Goal: Task Accomplishment & Management: Use online tool/utility

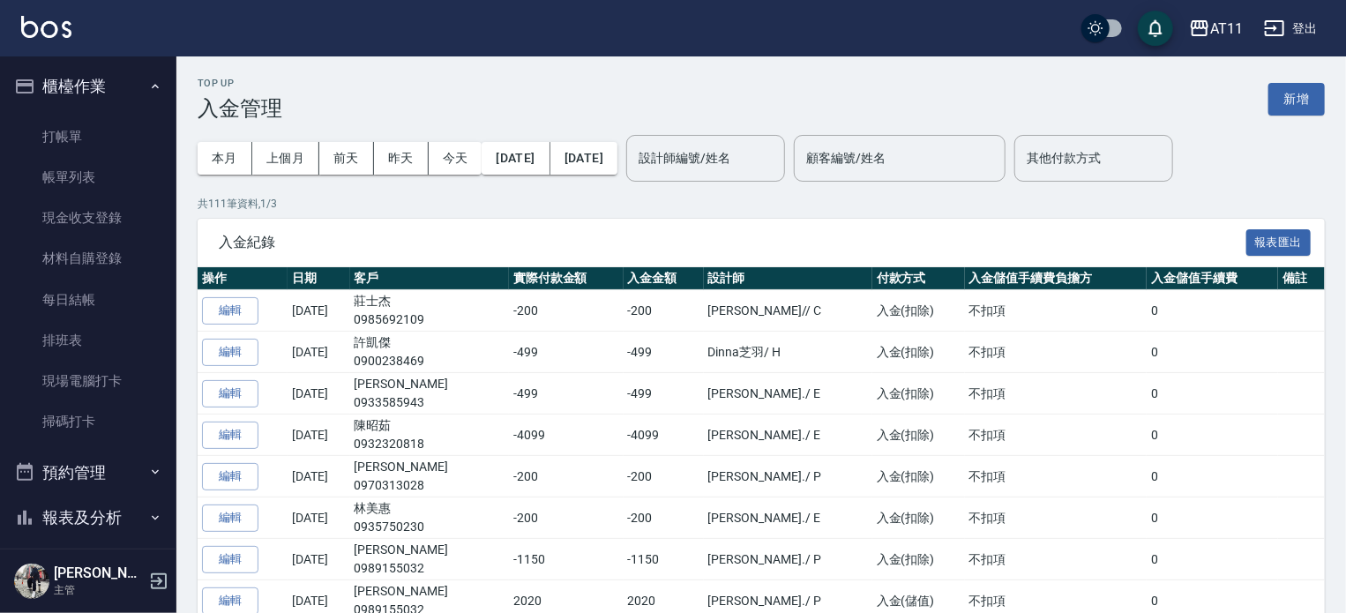
scroll to position [331, 0]
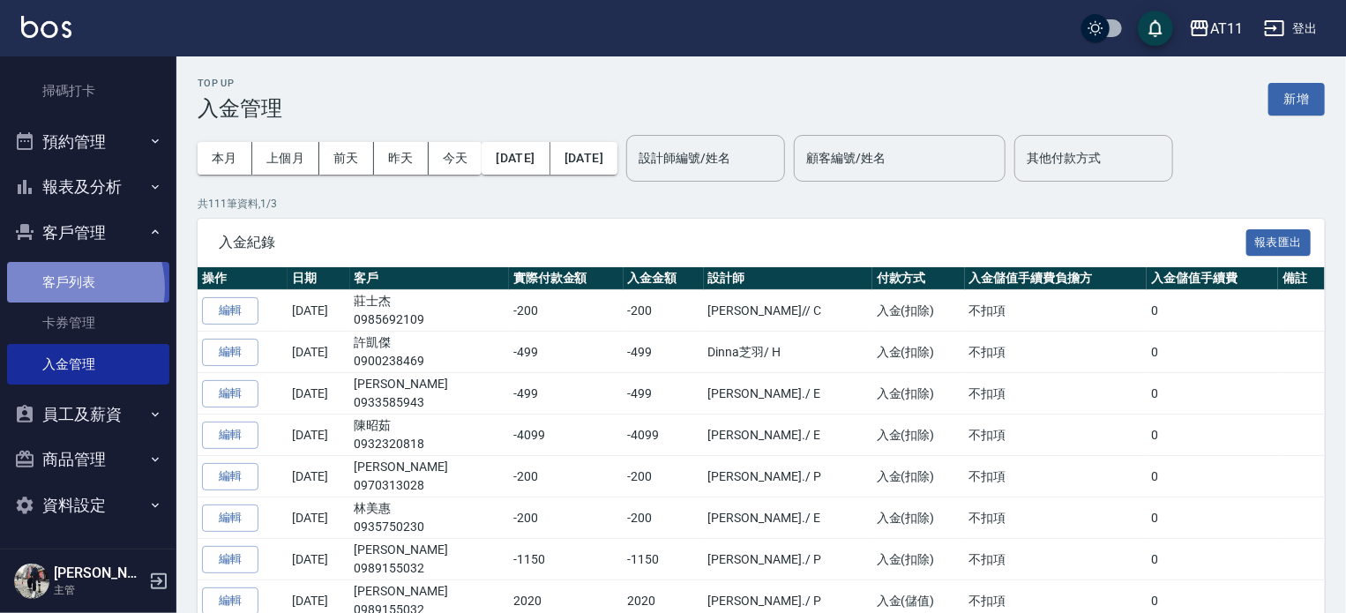
click at [64, 288] on link "客戶列表" at bounding box center [88, 282] width 162 height 41
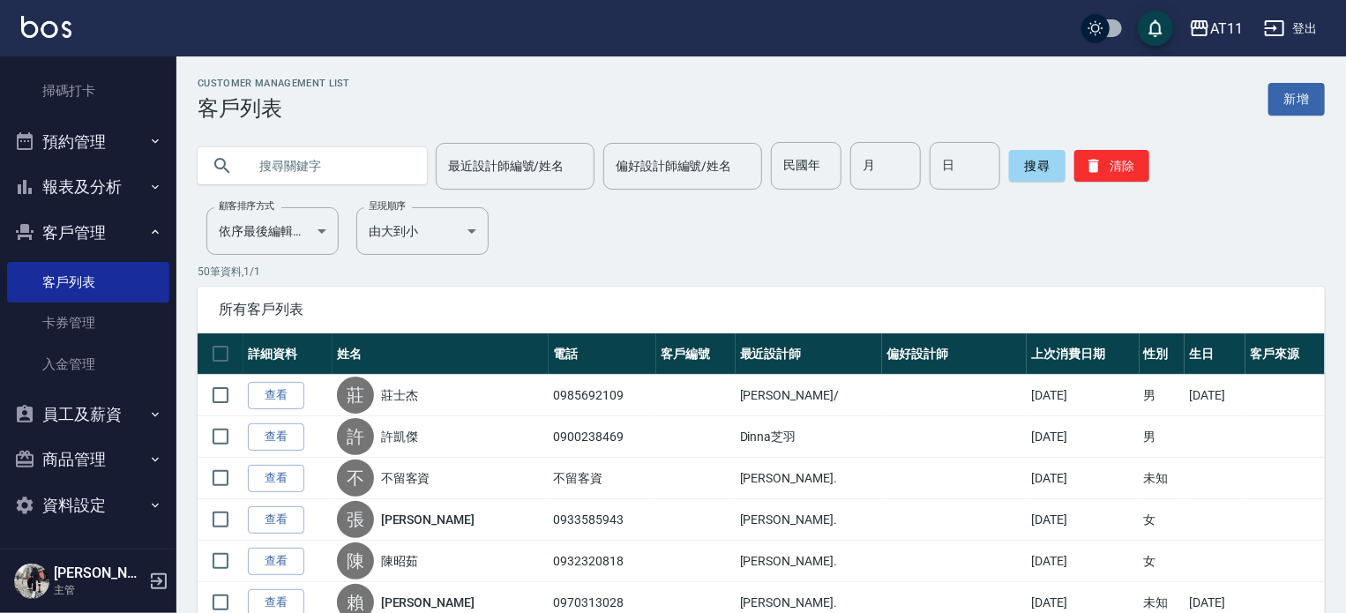
click at [321, 172] on input "text" at bounding box center [330, 166] width 166 height 48
type input "0933733802"
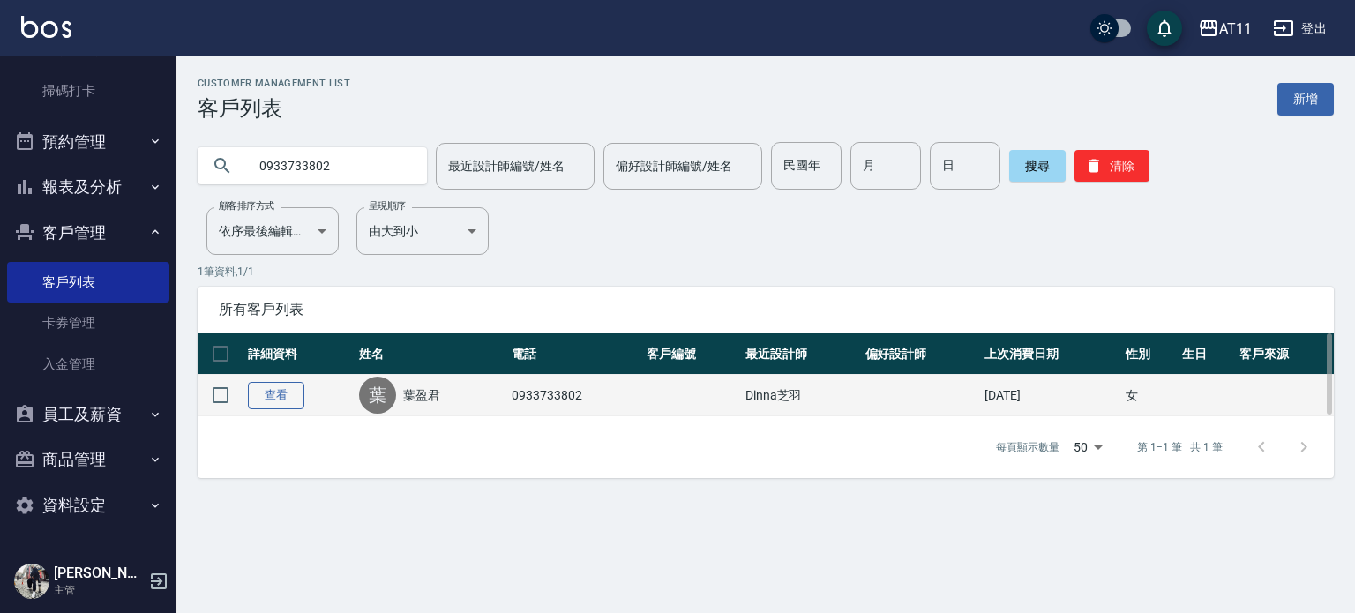
click at [282, 394] on link "查看" at bounding box center [276, 395] width 56 height 27
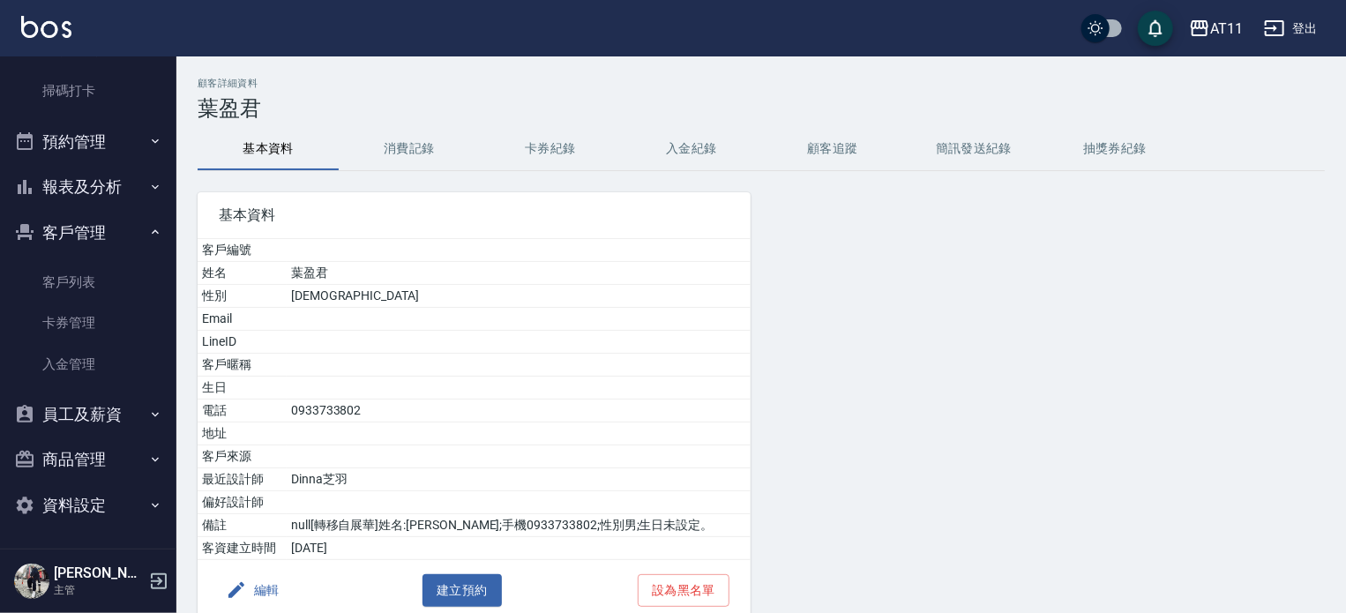
click at [690, 137] on button "入金紀錄" at bounding box center [691, 149] width 141 height 42
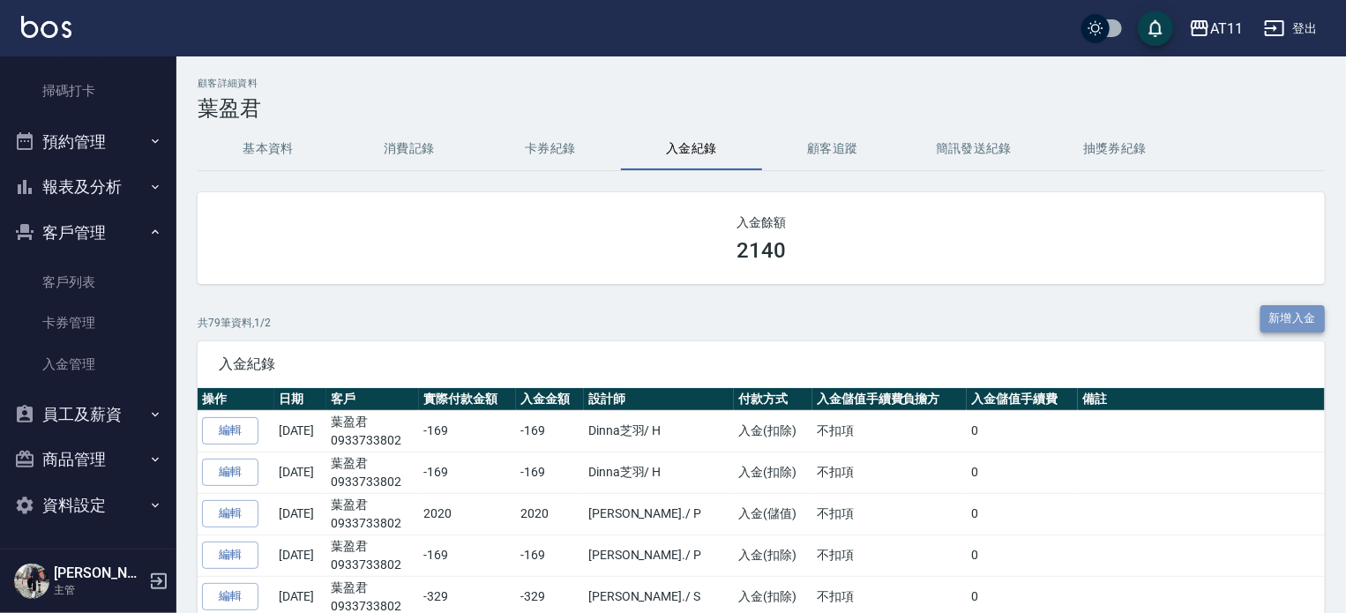
click at [1307, 321] on button "新增入金" at bounding box center [1293, 318] width 65 height 27
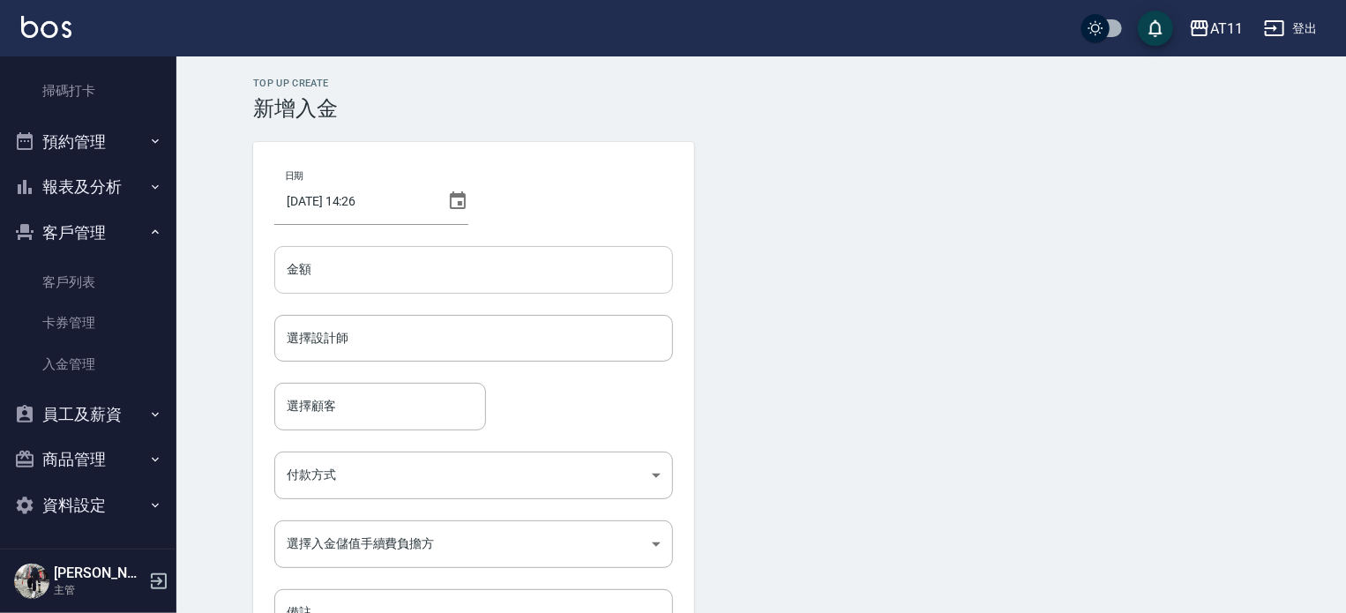
click at [293, 266] on input "金額" at bounding box center [473, 270] width 399 height 48
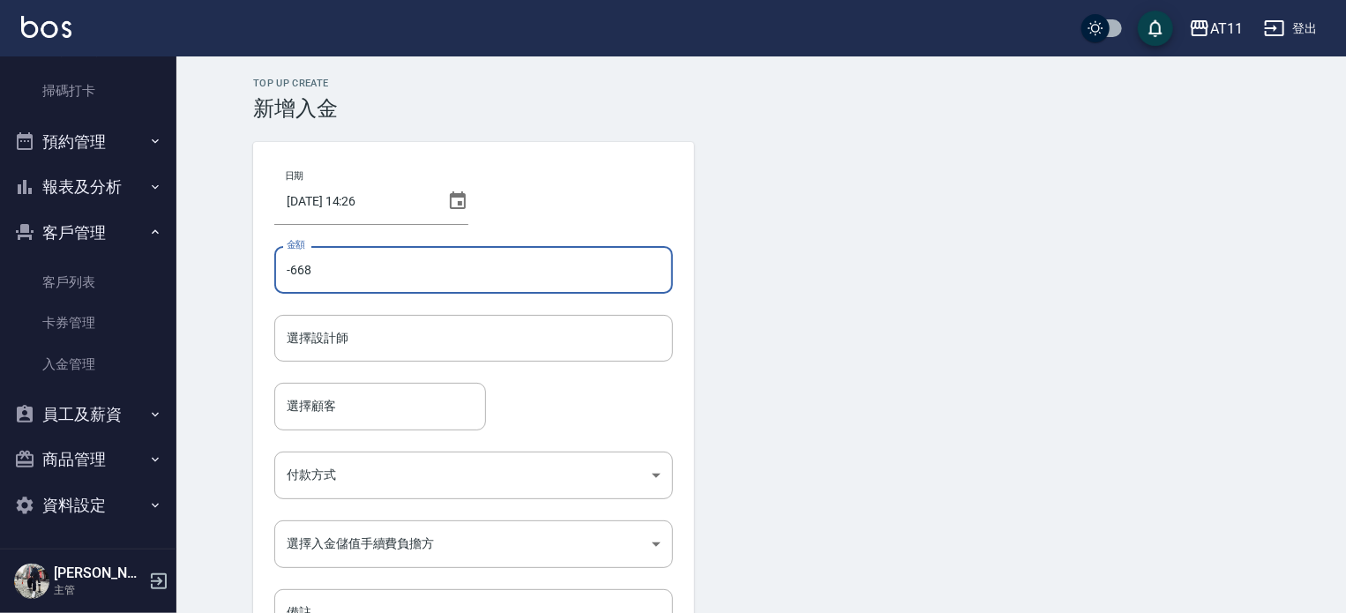
type input "-668"
click at [374, 365] on form "選擇設計師 選擇設計師" at bounding box center [473, 349] width 399 height 68
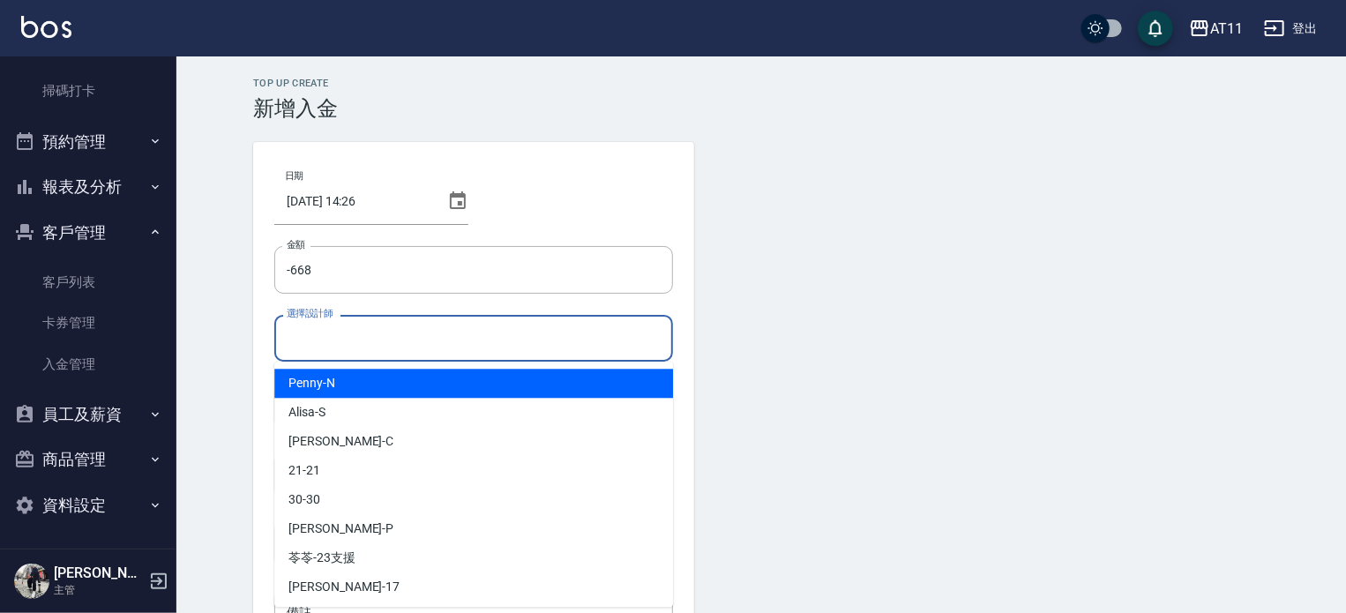
click at [374, 343] on input "選擇設計師" at bounding box center [473, 338] width 383 height 31
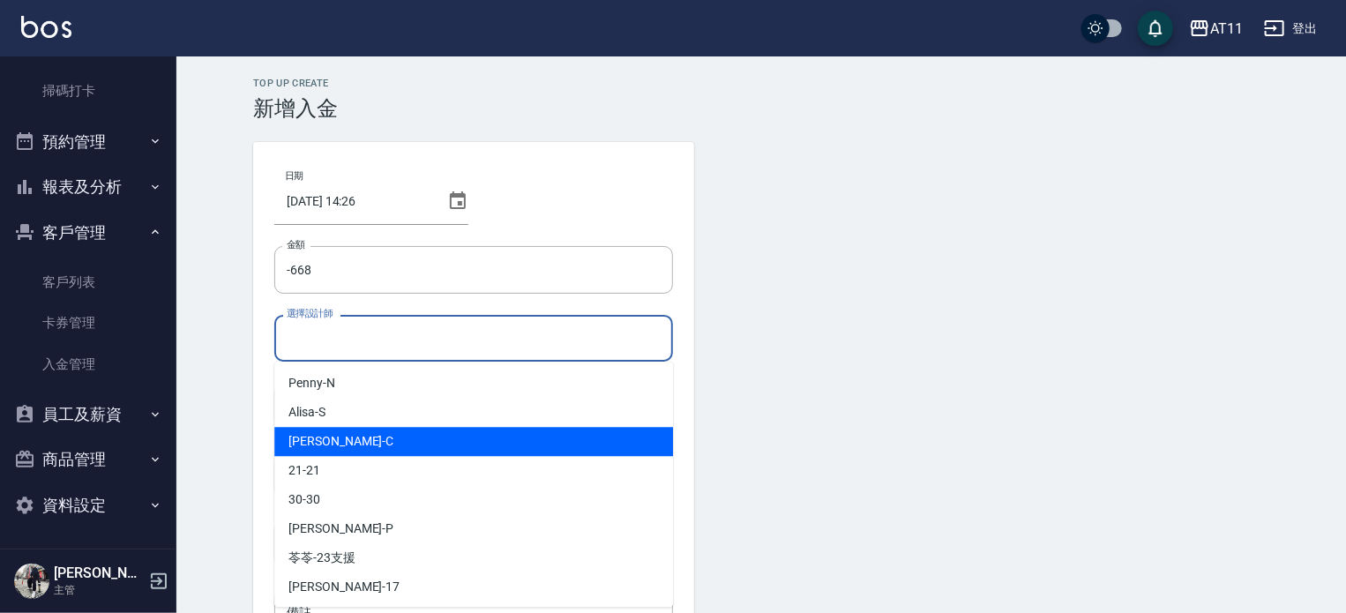
click at [399, 447] on div "[PERSON_NAME]" at bounding box center [473, 441] width 399 height 29
type input "[PERSON_NAME]"
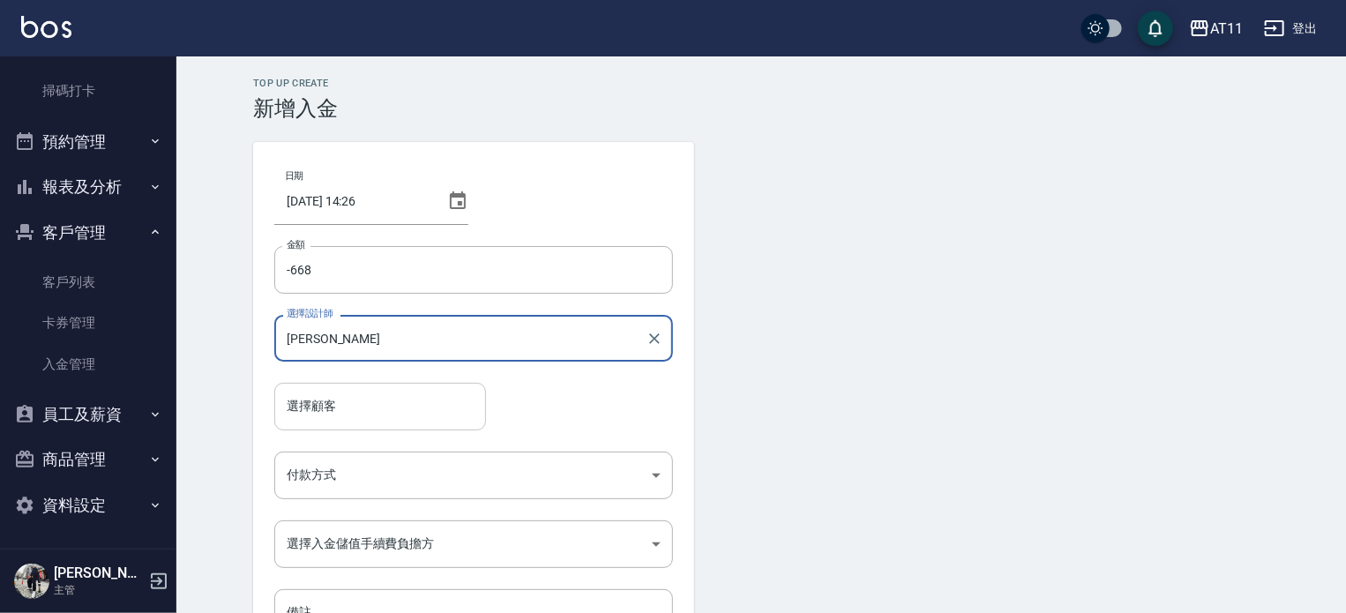
click at [406, 401] on input "選擇顧客" at bounding box center [380, 406] width 196 height 31
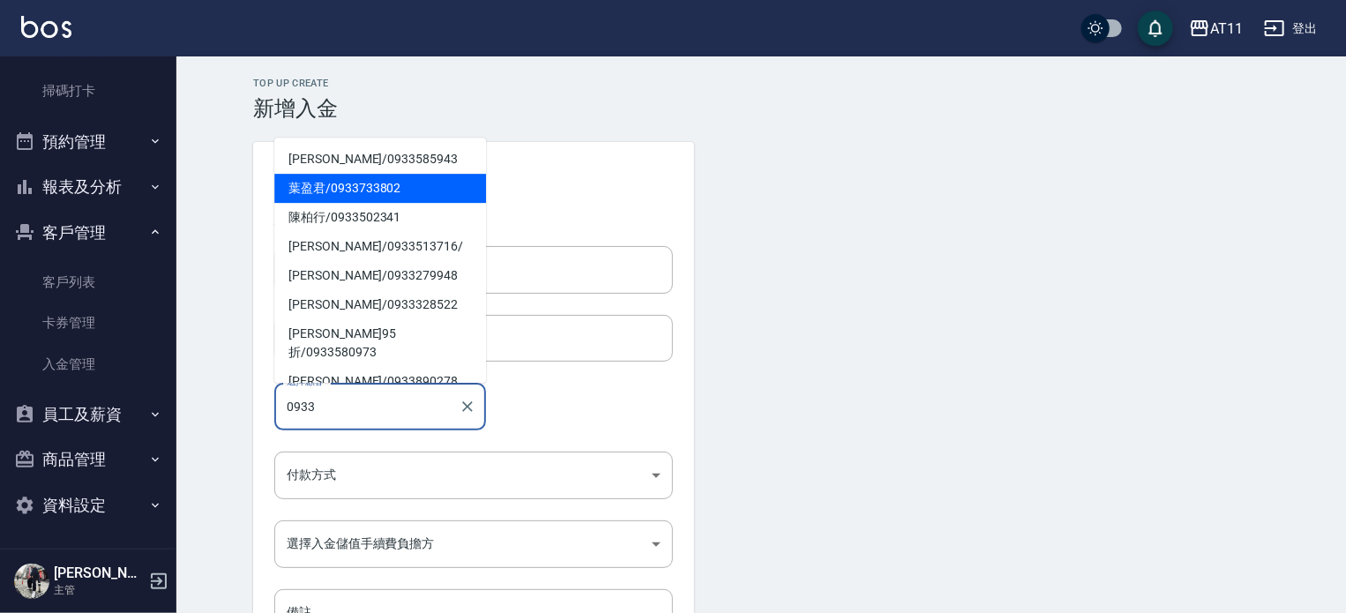
click at [389, 176] on span "[PERSON_NAME]/ 0933733802" at bounding box center [380, 188] width 212 height 29
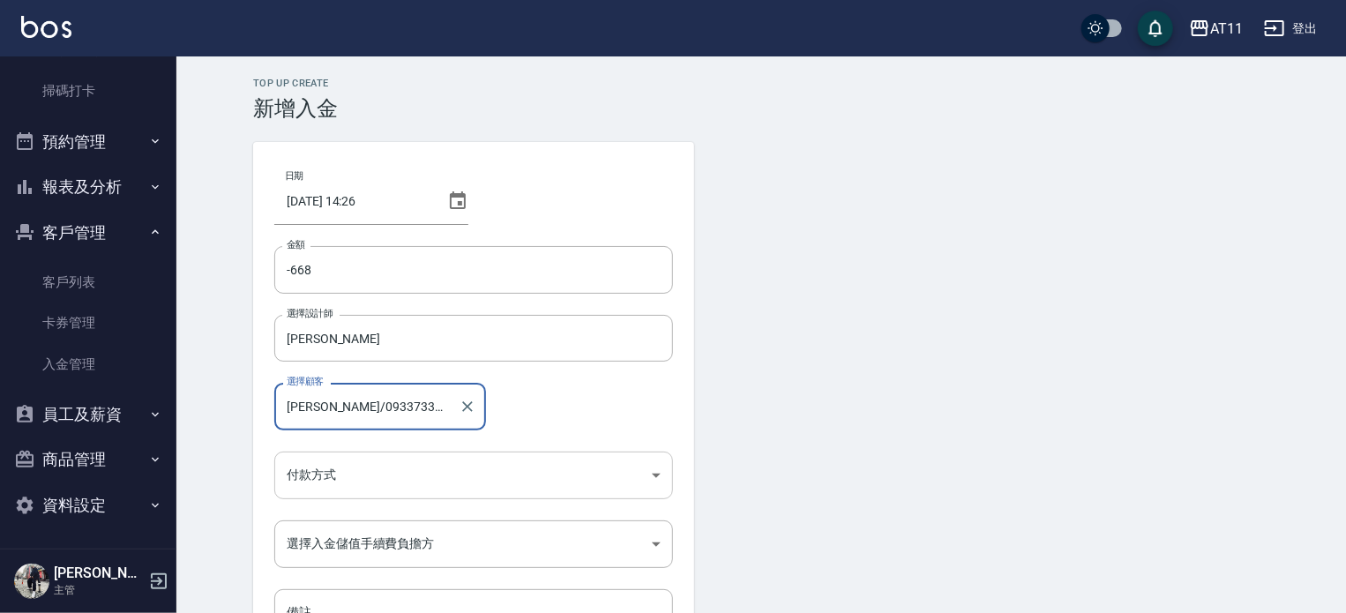
type input "[PERSON_NAME]/0933733802"
click at [363, 485] on body "AT11 登出 櫃檯作業 打帳單 帳單列表 現金收支登錄 材料自購登錄 每日結帳 排班表 現場電腦打卡 掃碼打卡 預約管理 預約管理 單日預約紀錄 單週預約紀…" at bounding box center [673, 366] width 1346 height 732
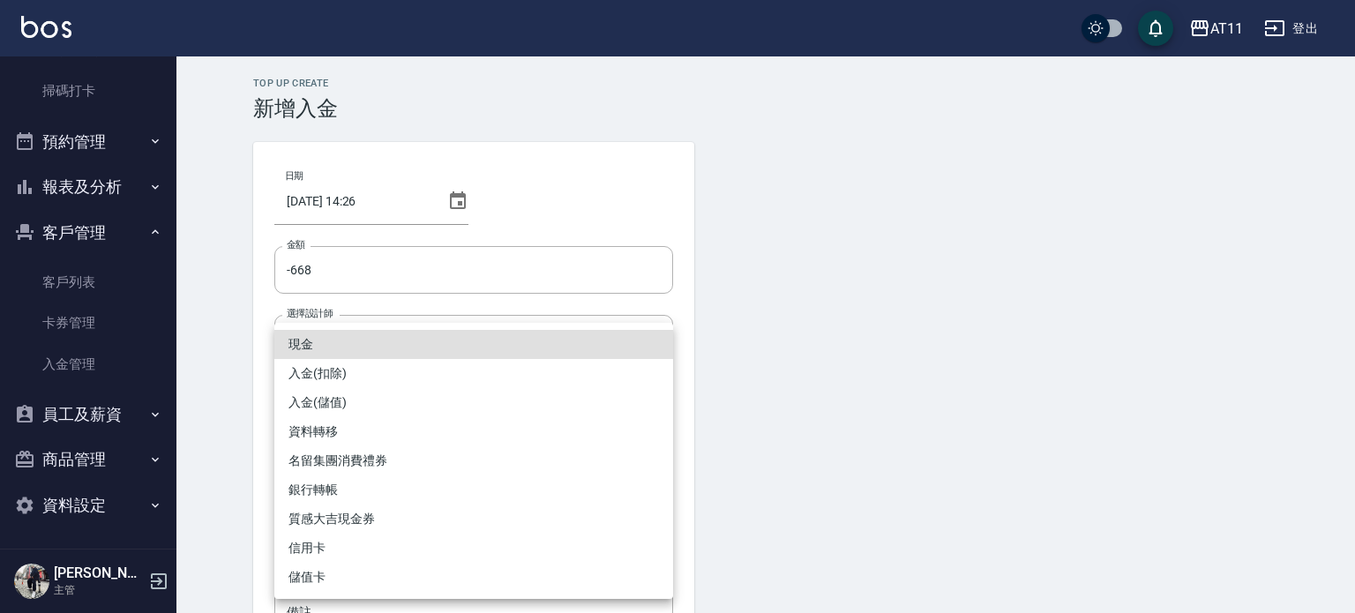
click at [332, 370] on li "入金(扣除)" at bounding box center [473, 373] width 399 height 29
type input "入金(扣除)"
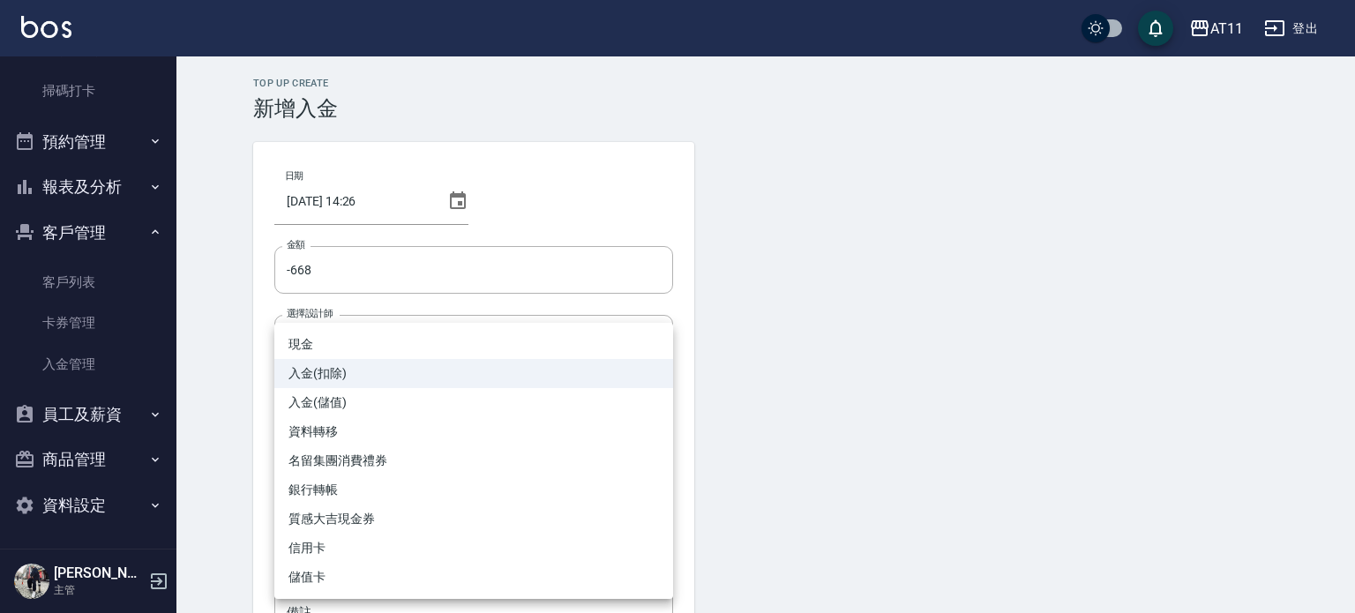
click at [356, 485] on body "AT11 登出 櫃檯作業 打帳單 帳單列表 現金收支登錄 材料自購登錄 每日結帳 排班表 現場電腦打卡 掃碼打卡 預約管理 預約管理 單日預約紀錄 單週預約紀…" at bounding box center [677, 366] width 1355 height 732
click at [191, 426] on div at bounding box center [677, 306] width 1355 height 613
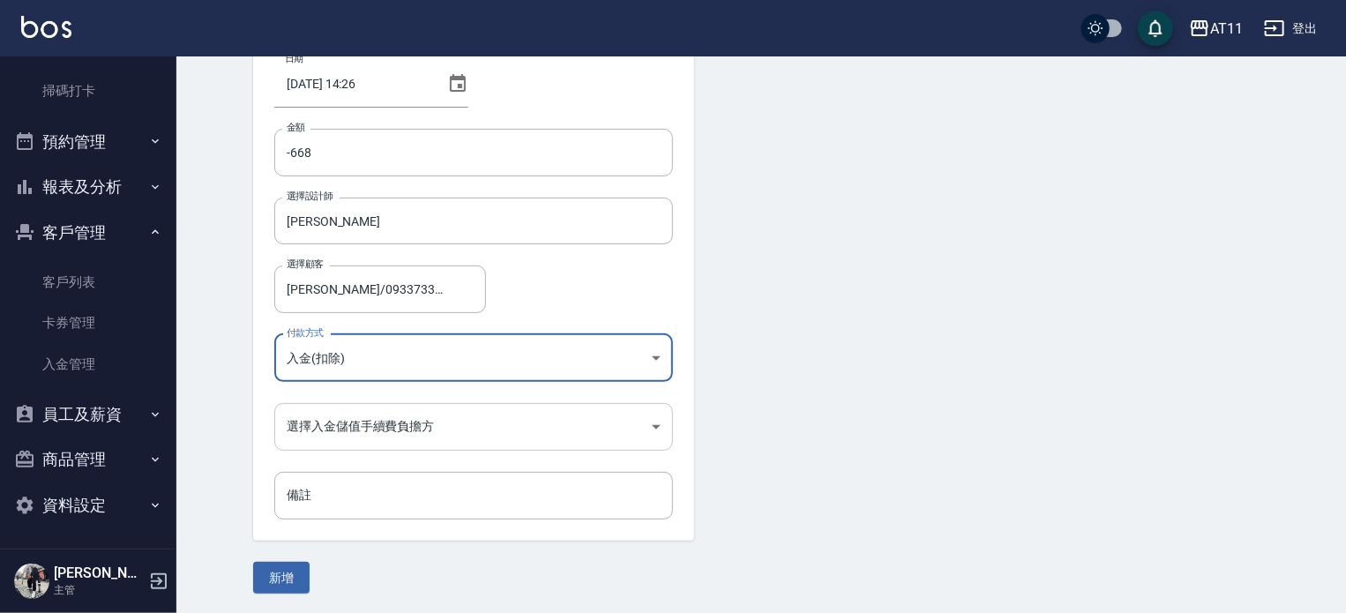
scroll to position [119, 0]
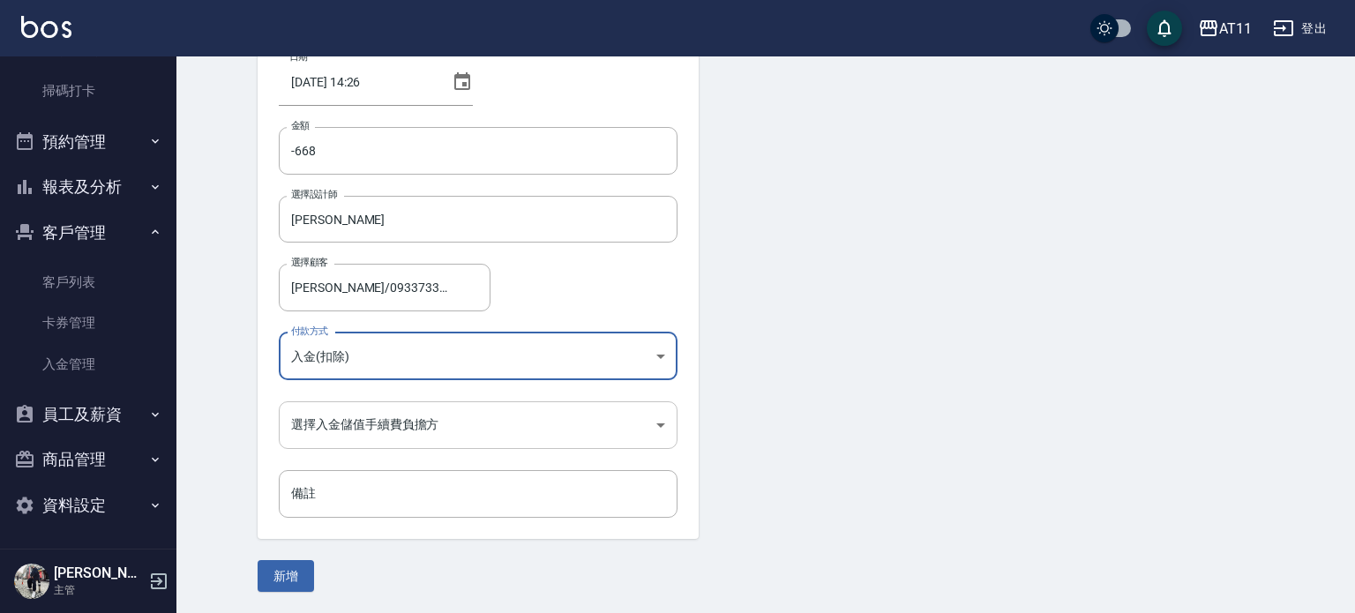
click at [322, 416] on body "AT11 登出 櫃檯作業 打帳單 帳單列表 現金收支登錄 材料自購登錄 每日結帳 排班表 現場電腦打卡 掃碼打卡 預約管理 預約管理 單日預約紀錄 單週預約紀…" at bounding box center [677, 247] width 1355 height 732
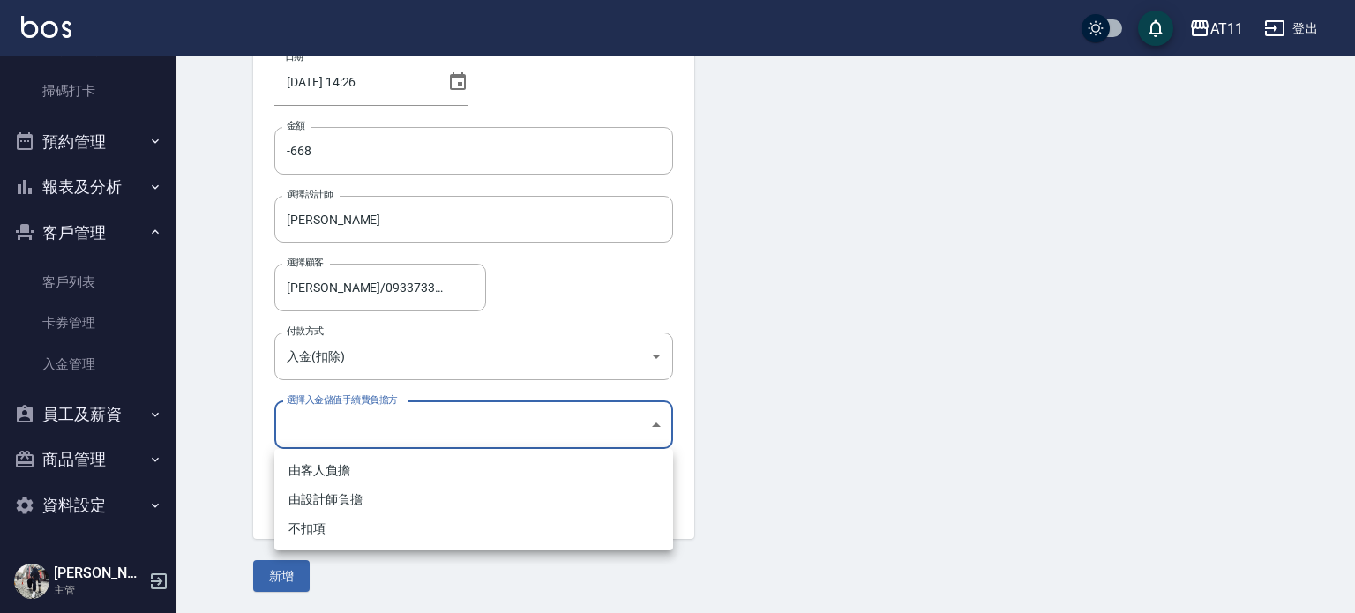
click at [321, 528] on li "不扣項" at bounding box center [473, 528] width 399 height 29
type input "WITHOUTHANDLINGFEE"
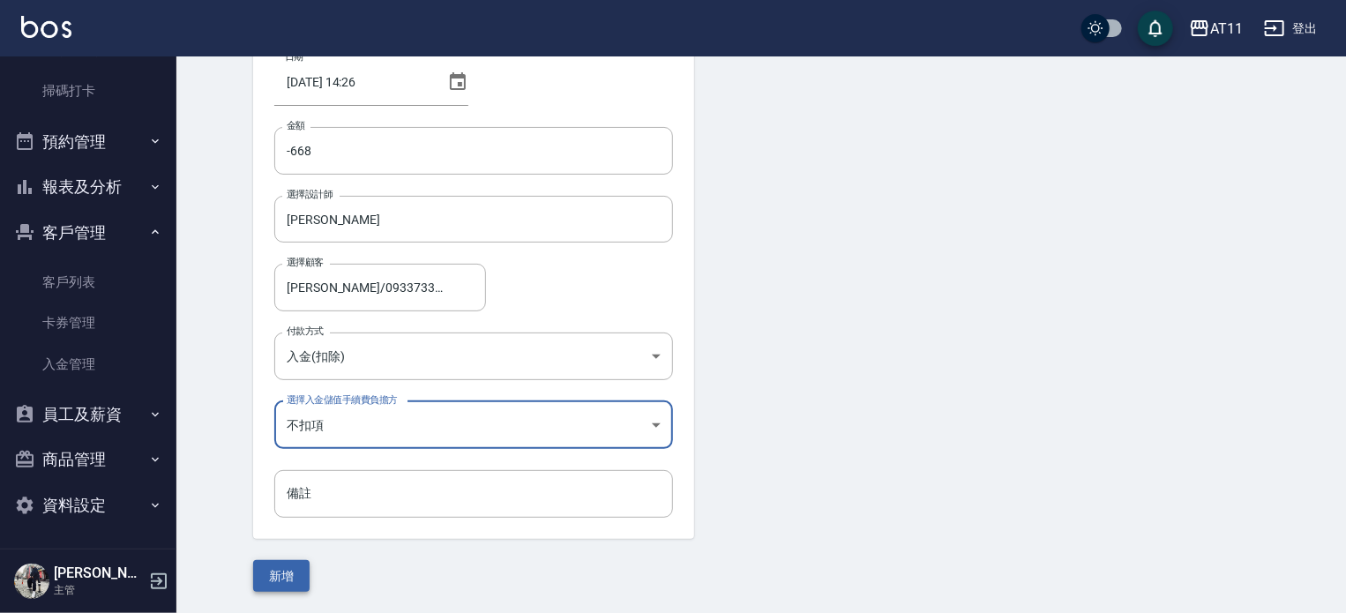
click at [258, 571] on button "新增" at bounding box center [281, 576] width 56 height 33
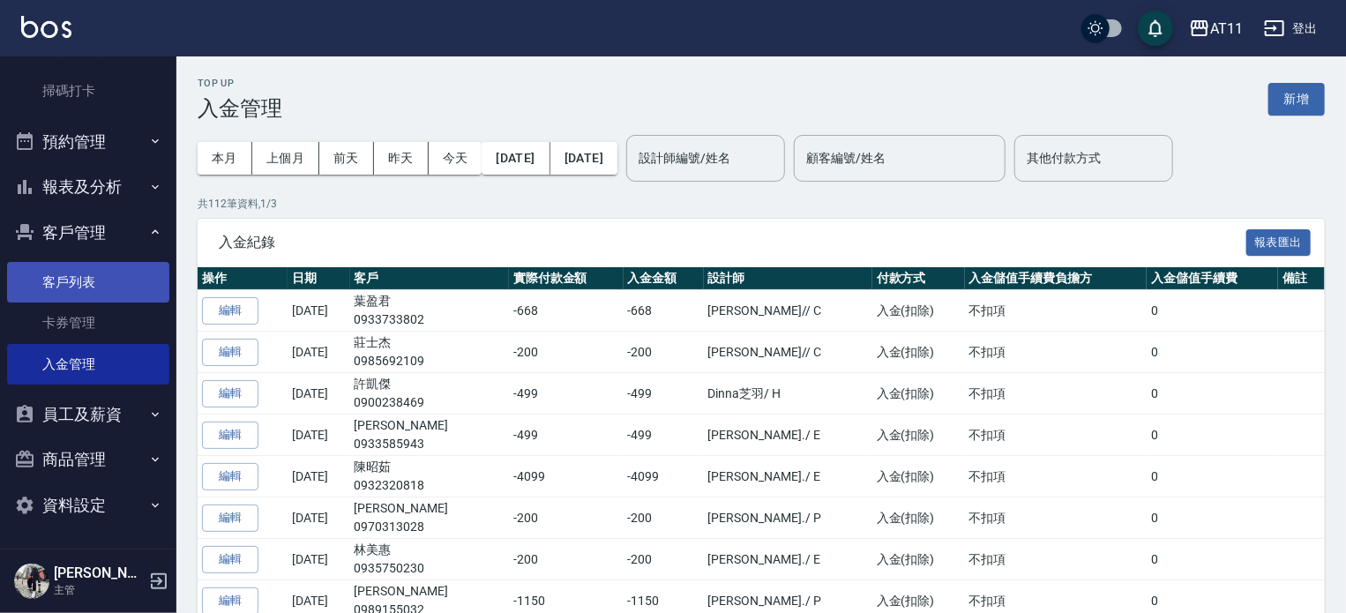
drag, startPoint x: 106, startPoint y: 282, endPoint x: 127, endPoint y: 276, distance: 22.1
click at [106, 282] on link "客戶列表" at bounding box center [88, 282] width 162 height 41
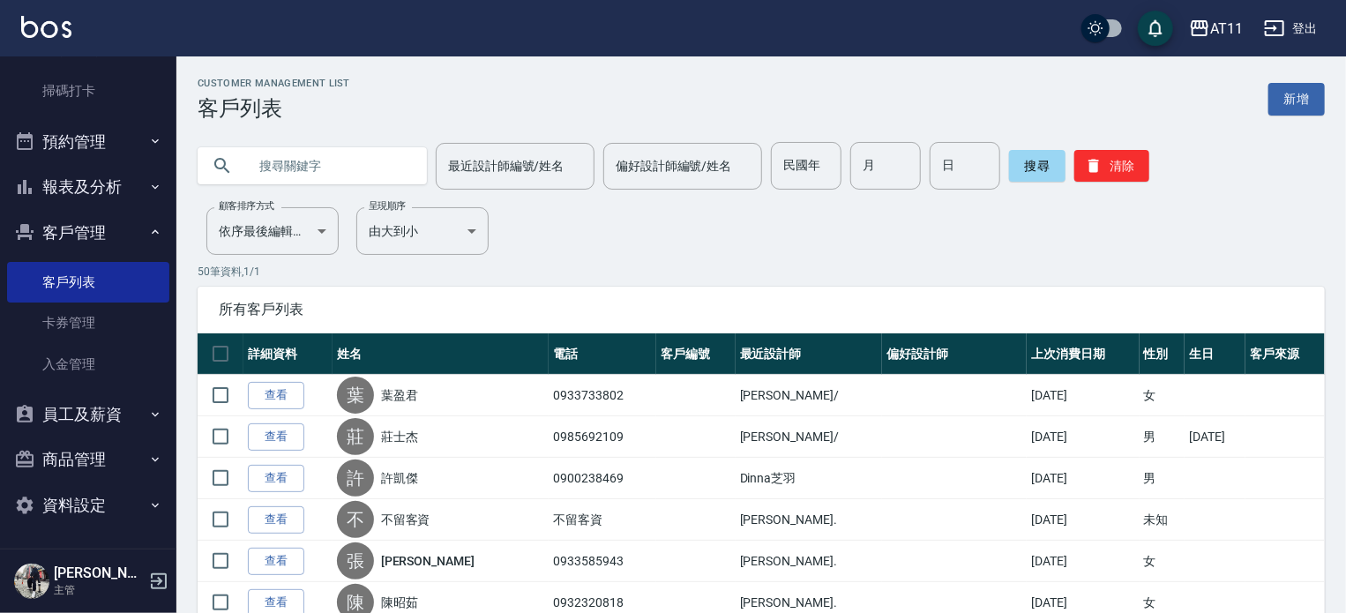
click at [300, 146] on input "text" at bounding box center [330, 166] width 166 height 48
type input "柯"
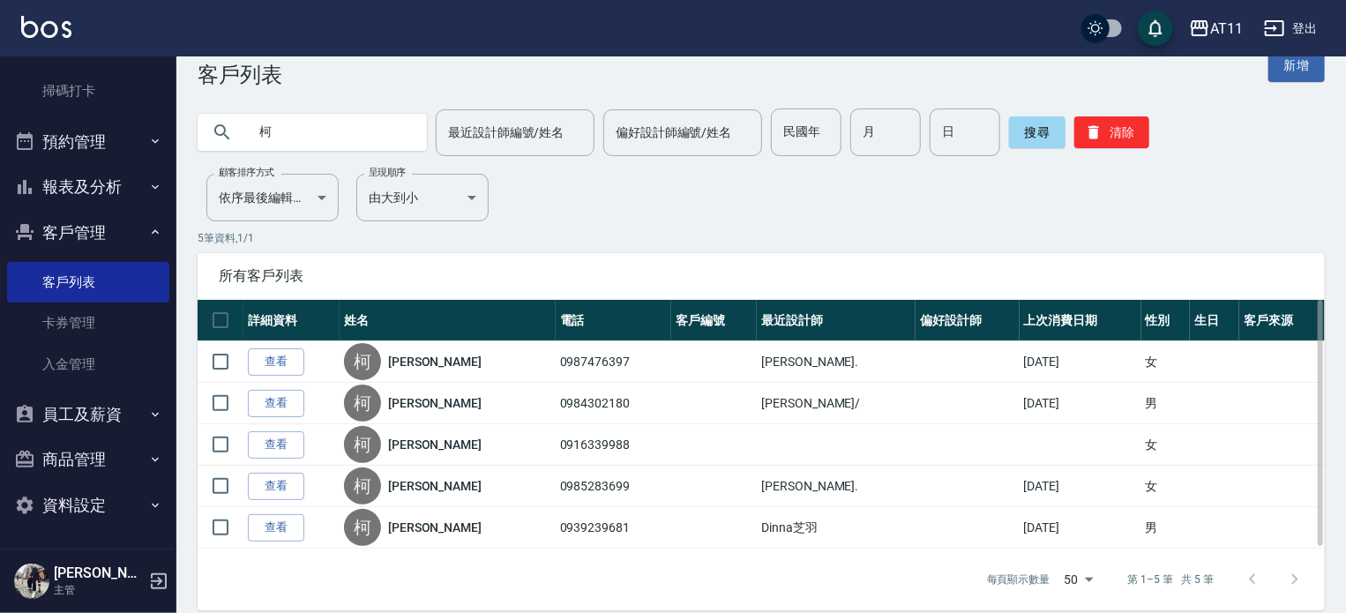
scroll to position [50, 0]
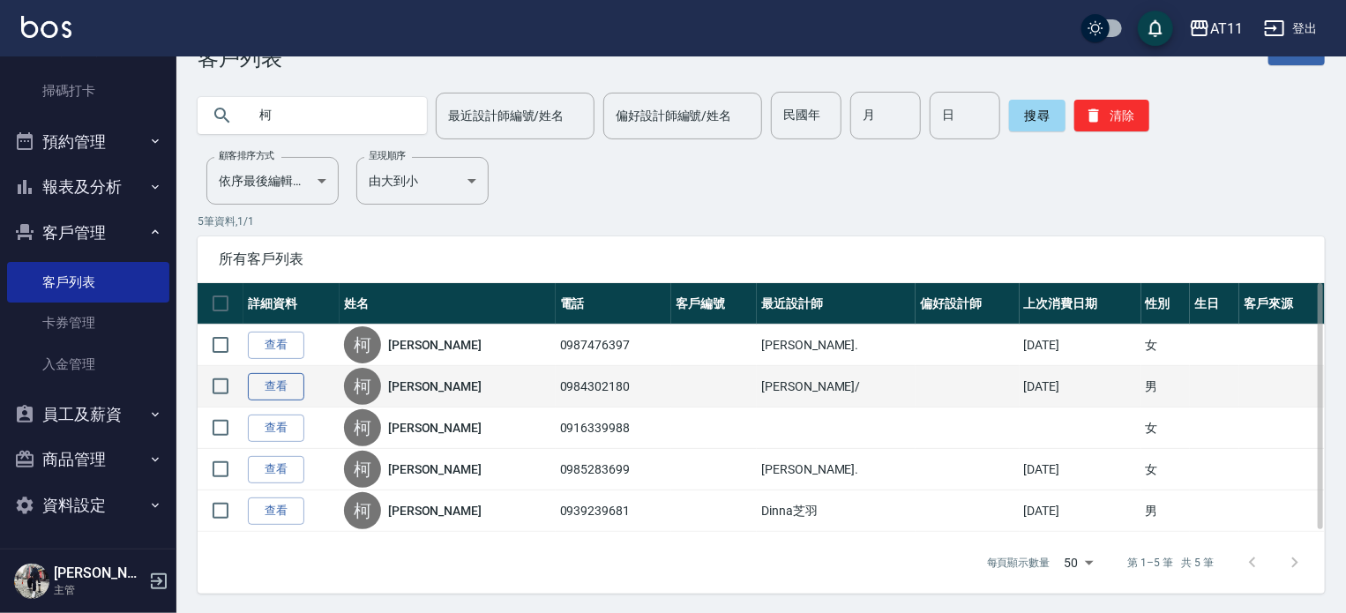
click at [283, 381] on link "查看" at bounding box center [276, 386] width 56 height 27
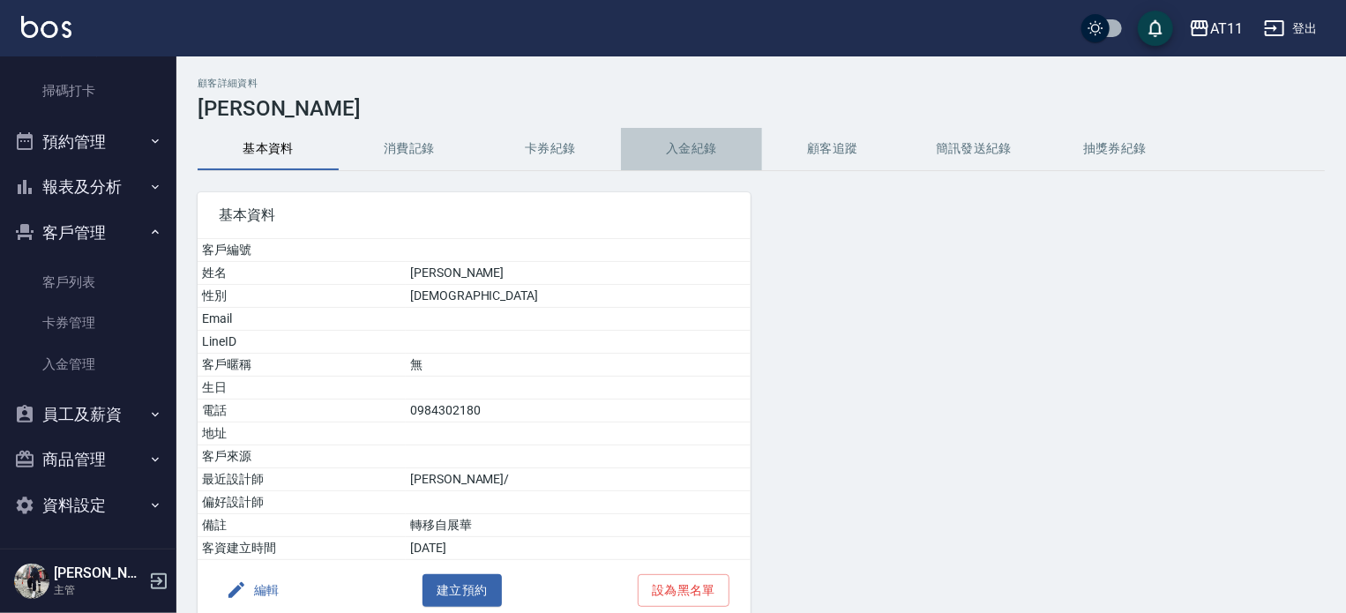
click at [668, 159] on button "入金紀錄" at bounding box center [691, 149] width 141 height 42
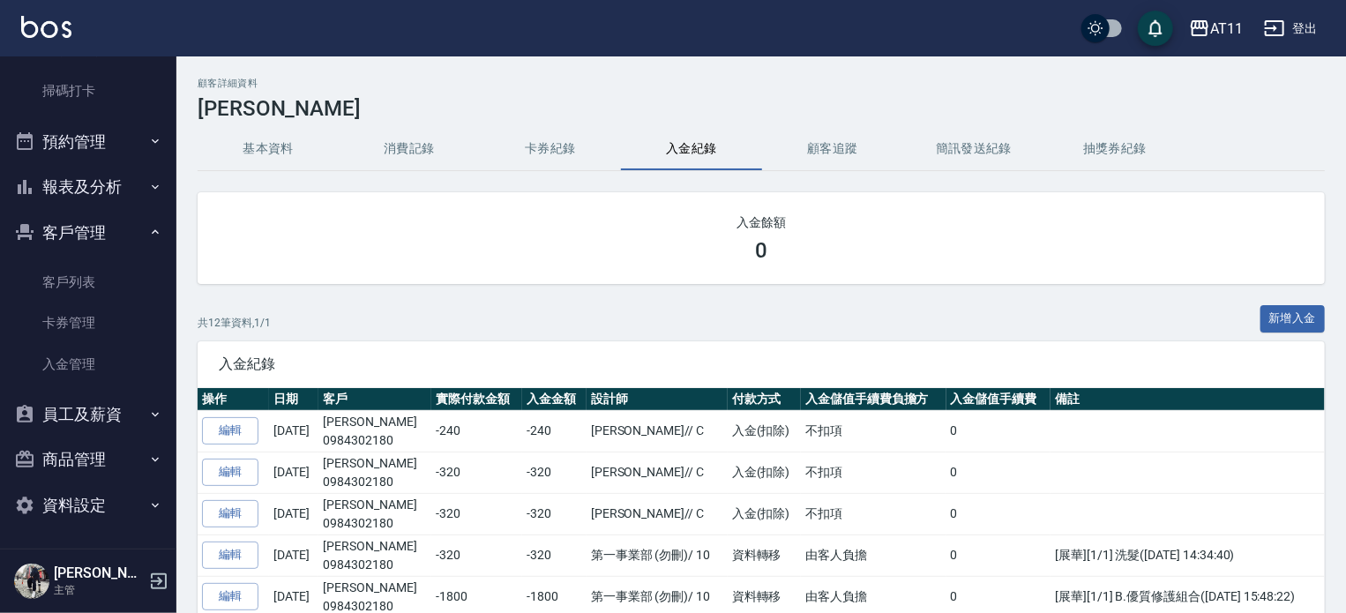
click at [668, 159] on button "入金紀錄" at bounding box center [691, 149] width 141 height 42
click at [53, 34] on img at bounding box center [46, 27] width 50 height 22
